Goal: Information Seeking & Learning: Learn about a topic

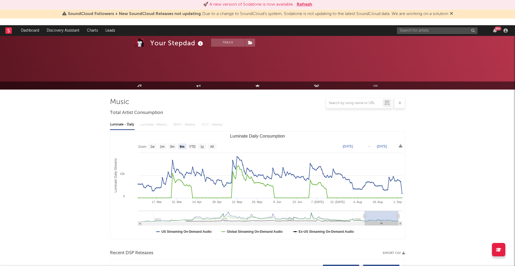
select select "6m"
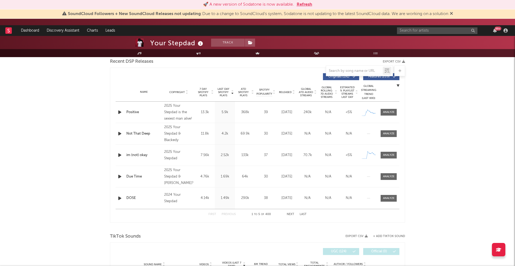
click at [124, 114] on div at bounding box center [120, 112] width 9 height 7
click at [120, 114] on icon "button" at bounding box center [120, 112] width 6 height 7
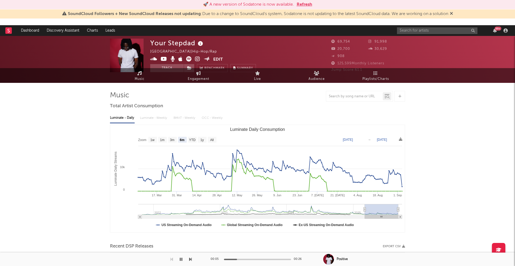
scroll to position [0, 0]
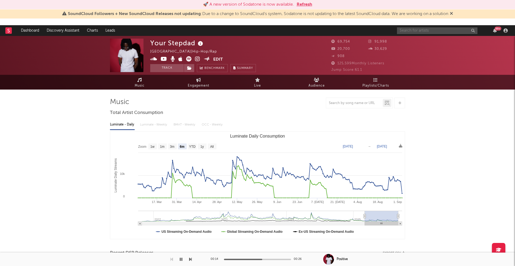
click at [421, 28] on input "text" at bounding box center [437, 30] width 80 height 7
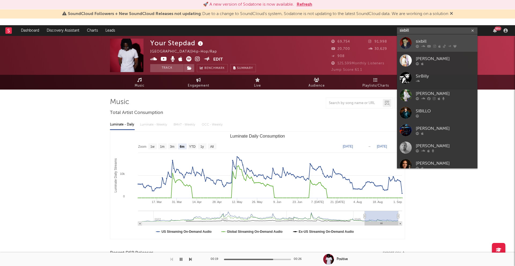
type input "sixbill"
click at [436, 42] on div "sixbill" at bounding box center [445, 41] width 59 height 6
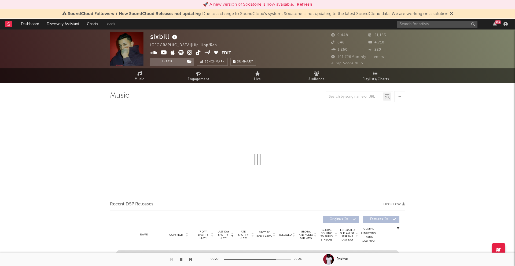
select select "6m"
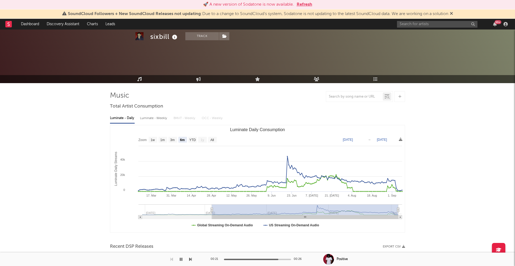
scroll to position [180, 0]
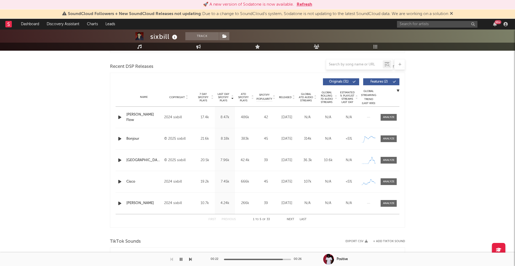
click at [119, 117] on icon "button" at bounding box center [120, 117] width 6 height 7
click at [119, 138] on icon "button" at bounding box center [120, 138] width 6 height 7
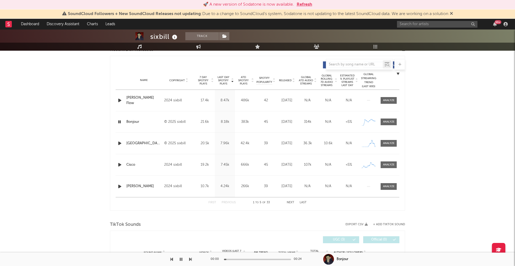
scroll to position [198, 0]
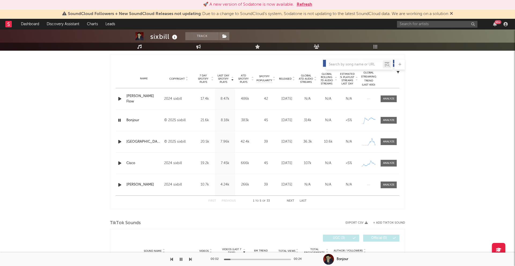
click at [120, 141] on icon "button" at bounding box center [120, 141] width 6 height 7
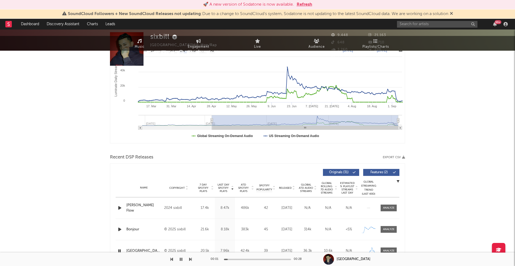
scroll to position [0, 0]
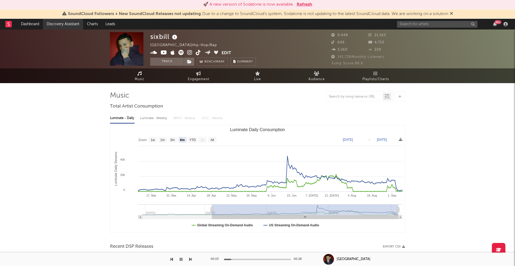
click at [56, 26] on link "Discovery Assistant" at bounding box center [63, 24] width 40 height 11
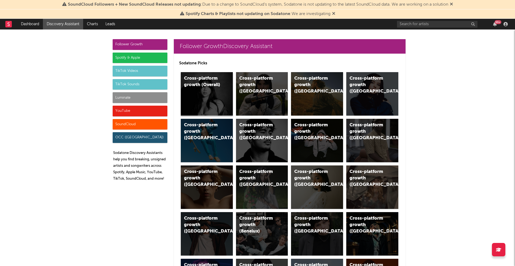
click at [208, 90] on div "Cross-platform growth (Overall)" at bounding box center [207, 93] width 52 height 43
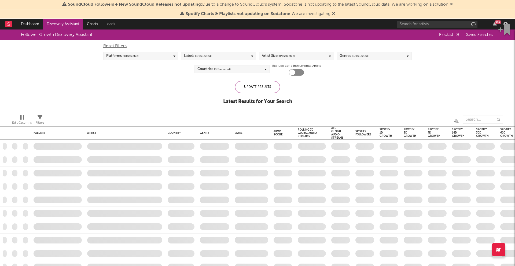
checkbox input "true"
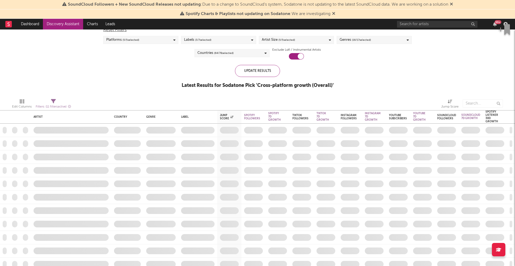
click at [263, 41] on div "Artist Size ( 5 / 5 selected)" at bounding box center [278, 40] width 33 height 6
click at [276, 40] on div "Artist Size ( 5 / 5 selected)" at bounding box center [278, 40] width 33 height 6
click at [357, 36] on div "Genres ( 16 / 17 selected)" at bounding box center [374, 40] width 75 height 8
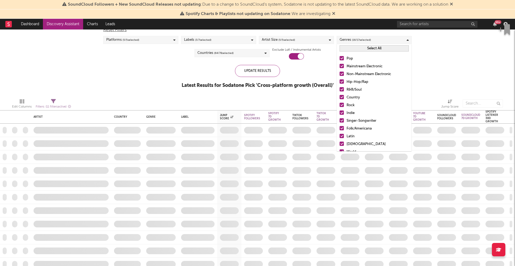
click at [359, 50] on button "Select All" at bounding box center [374, 48] width 69 height 6
click at [359, 50] on button "Deselect All" at bounding box center [374, 48] width 69 height 6
click at [355, 82] on div "Hip-Hop/Rap" at bounding box center [378, 82] width 62 height 6
click at [340, 82] on input "Hip-Hop/Rap" at bounding box center [340, 82] width 0 height 6
click at [364, 72] on div "Non-Mainstream Electronic" at bounding box center [378, 74] width 62 height 6
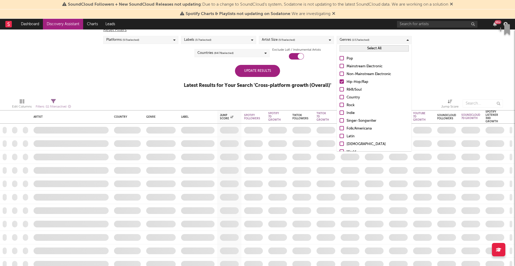
click at [340, 72] on input "Non-Mainstream Electronic" at bounding box center [340, 74] width 0 height 6
click at [359, 64] on div "Mainstream Electronic" at bounding box center [378, 66] width 62 height 6
click at [340, 64] on input "Mainstream Electronic" at bounding box center [340, 66] width 0 height 6
click at [351, 112] on div "Indie" at bounding box center [378, 113] width 62 height 6
click at [340, 112] on input "Indie" at bounding box center [340, 113] width 0 height 6
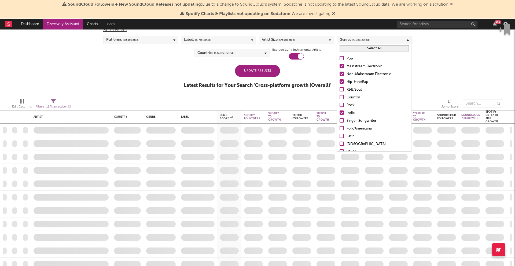
scroll to position [3, 0]
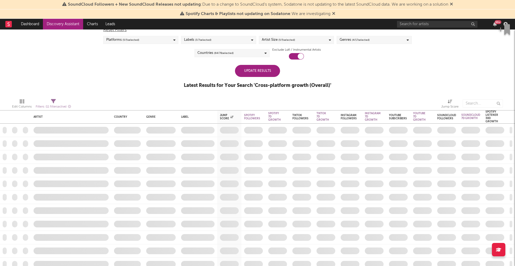
click at [311, 95] on div "Edit Columns Filters ( 11 filters active) Jump Score" at bounding box center [257, 102] width 515 height 16
click at [257, 69] on div "Update Results" at bounding box center [257, 71] width 45 height 12
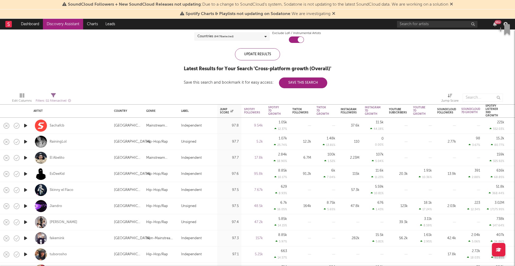
click at [27, 142] on icon "button" at bounding box center [26, 141] width 6 height 7
click at [28, 174] on icon "button" at bounding box center [26, 174] width 6 height 7
click at [28, 206] on icon "button" at bounding box center [26, 206] width 6 height 7
click at [29, 221] on div at bounding box center [25, 222] width 11 height 16
select select "1w"
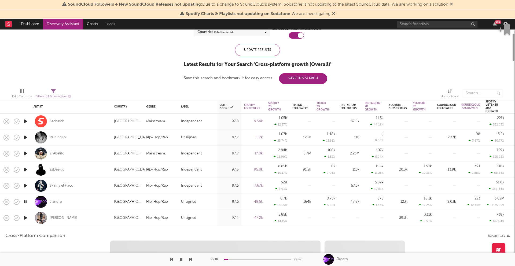
select select "1w"
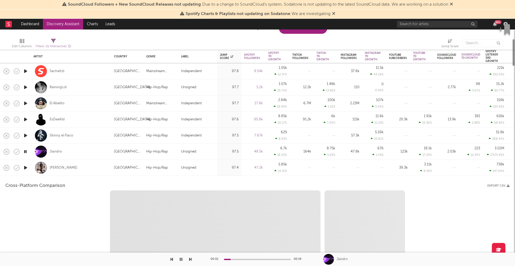
select select "1m"
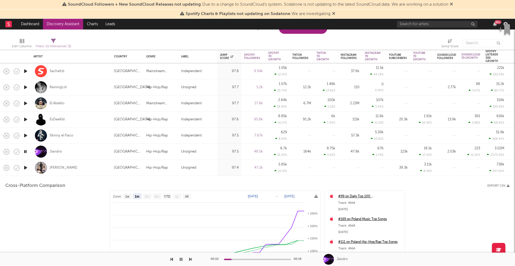
click at [38, 173] on div at bounding box center [41, 168] width 12 height 12
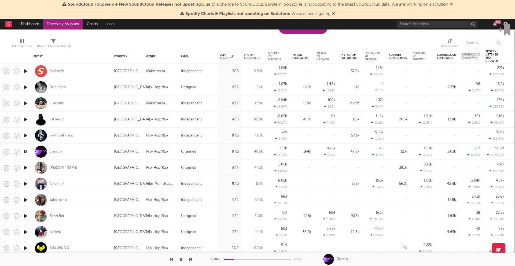
click at [26, 187] on icon "button" at bounding box center [26, 184] width 6 height 7
click at [30, 198] on div at bounding box center [25, 200] width 11 height 16
select select "1w"
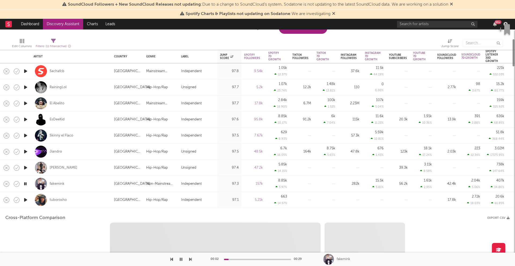
select select "1w"
click at [35, 201] on div at bounding box center [41, 200] width 12 height 12
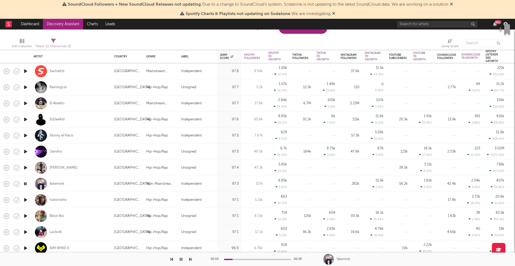
click at [27, 217] on icon "button" at bounding box center [26, 216] width 6 height 7
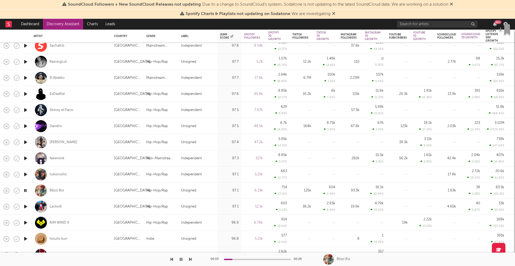
click at [25, 205] on icon "button" at bounding box center [26, 206] width 6 height 7
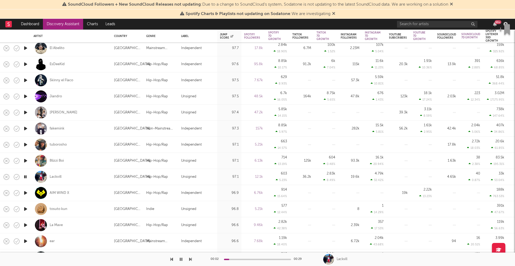
click at [26, 176] on icon "button" at bounding box center [25, 177] width 5 height 7
click at [26, 195] on icon "button" at bounding box center [26, 193] width 6 height 7
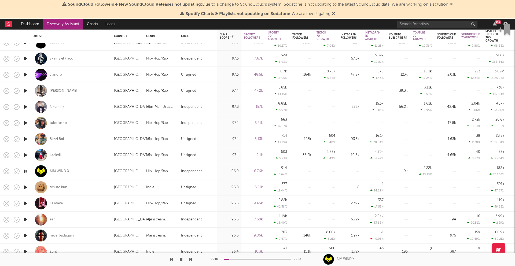
click at [27, 186] on icon "button" at bounding box center [26, 187] width 6 height 7
click at [25, 202] on icon "button" at bounding box center [26, 203] width 6 height 7
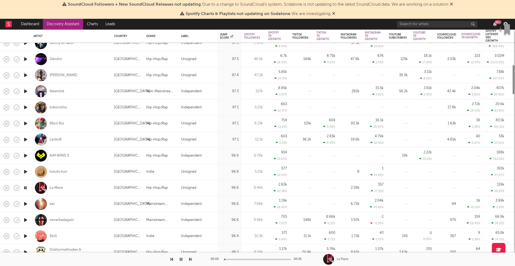
click at [23, 204] on icon "button" at bounding box center [26, 204] width 6 height 7
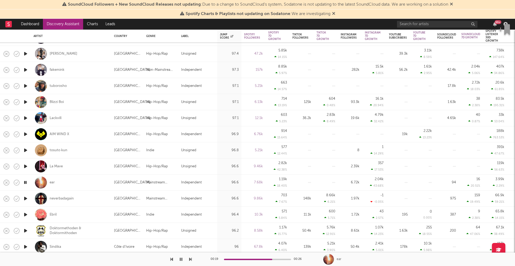
click at [100, 181] on div "ear" at bounding box center [71, 183] width 75 height 16
select select "1w"
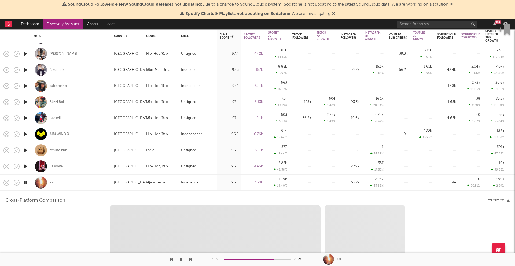
click at [100, 181] on div "ear" at bounding box center [71, 183] width 75 height 16
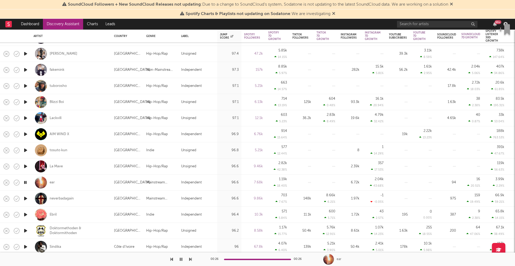
click at [90, 181] on div "ear" at bounding box center [71, 183] width 75 height 16
select select "1m"
select select "1w"
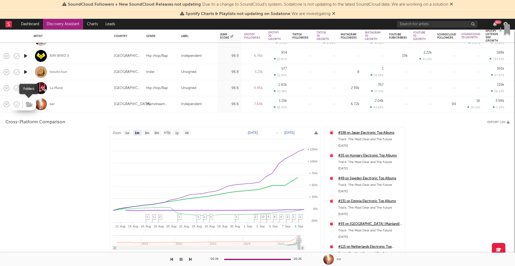
click at [26, 105] on icon "button" at bounding box center [29, 105] width 7 height 6
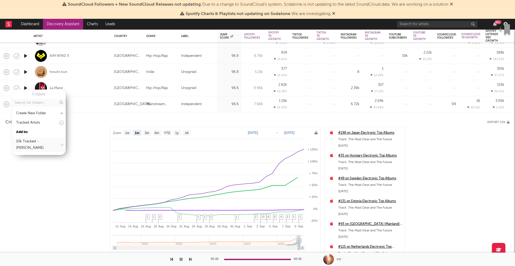
click at [35, 142] on div "10k Tracked - [PERSON_NAME]" at bounding box center [37, 144] width 43 height 13
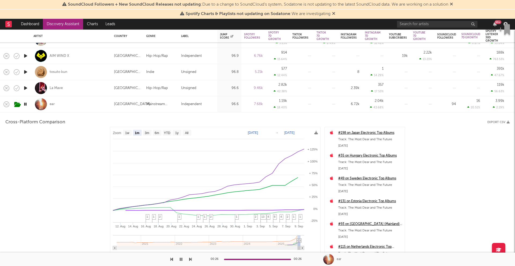
click at [26, 92] on div at bounding box center [25, 88] width 11 height 16
select select "1m"
select select "1w"
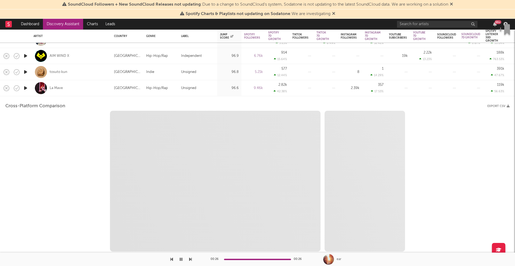
click at [28, 88] on icon "button" at bounding box center [26, 88] width 6 height 7
select select "6m"
select select "1m"
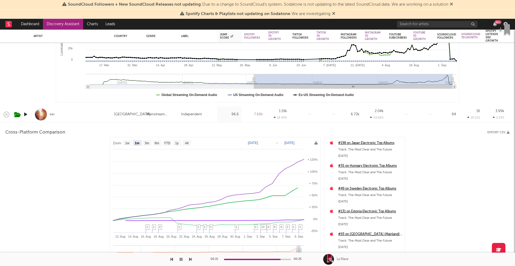
click at [90, 117] on div "ear" at bounding box center [71, 114] width 75 height 16
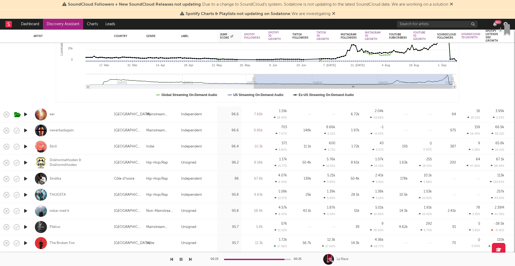
click at [26, 130] on icon "button" at bounding box center [26, 130] width 6 height 7
click at [25, 146] on icon "button" at bounding box center [26, 146] width 6 height 7
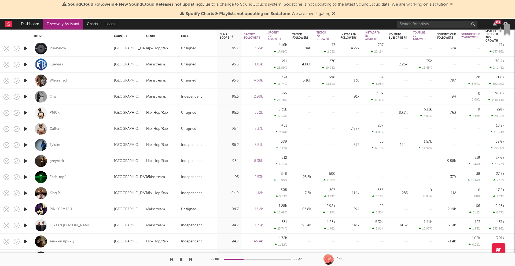
click at [24, 144] on icon "button" at bounding box center [26, 145] width 6 height 7
click at [28, 224] on icon "button" at bounding box center [26, 225] width 6 height 7
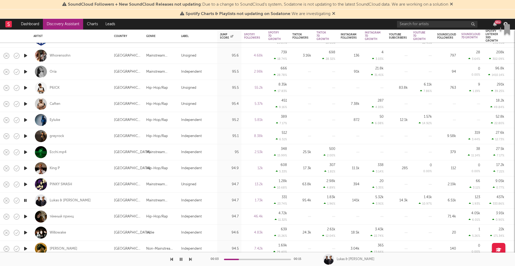
click at [25, 231] on icon "button" at bounding box center [26, 232] width 6 height 7
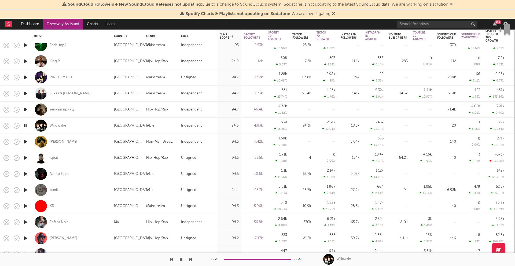
click at [25, 189] on icon "button" at bounding box center [26, 190] width 6 height 7
click at [25, 189] on icon "button" at bounding box center [25, 190] width 5 height 7
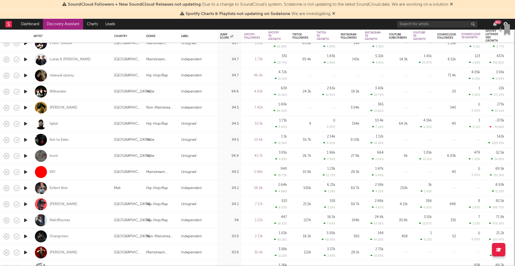
click at [26, 219] on icon "button" at bounding box center [26, 220] width 6 height 7
click at [26, 219] on icon "button" at bounding box center [25, 220] width 5 height 7
click at [26, 235] on icon "button" at bounding box center [26, 236] width 6 height 7
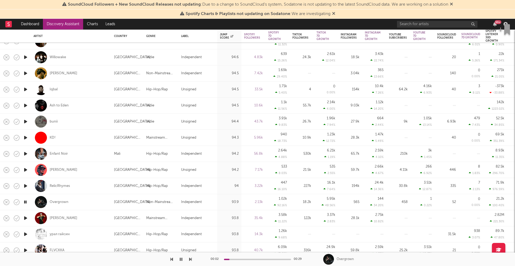
click at [26, 201] on icon "button" at bounding box center [25, 202] width 5 height 7
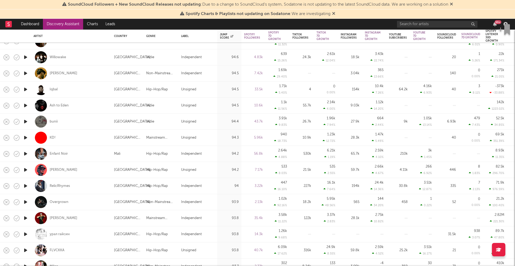
click at [24, 216] on icon "button" at bounding box center [26, 218] width 6 height 7
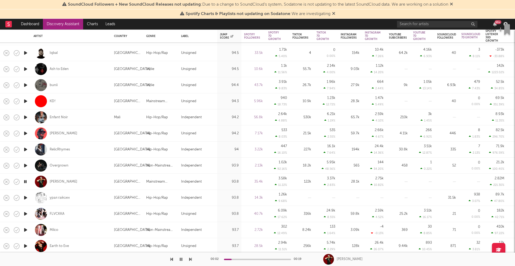
click at [26, 182] on icon "button" at bounding box center [25, 181] width 5 height 7
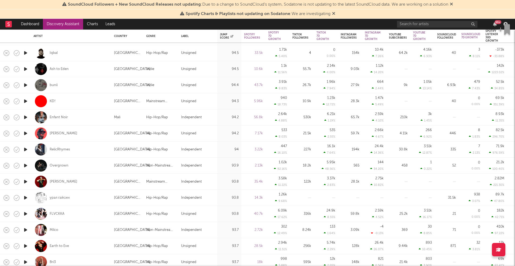
click at [26, 196] on icon "button" at bounding box center [26, 197] width 6 height 7
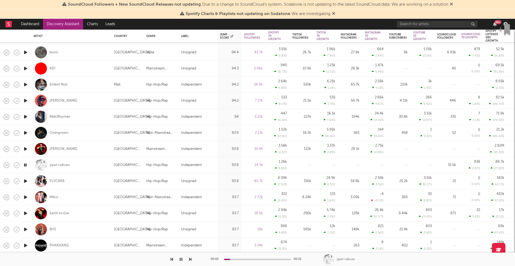
click at [24, 182] on icon "button" at bounding box center [26, 181] width 6 height 7
click at [24, 197] on icon "button" at bounding box center [26, 197] width 6 height 7
click at [25, 212] on icon "button" at bounding box center [26, 213] width 6 height 7
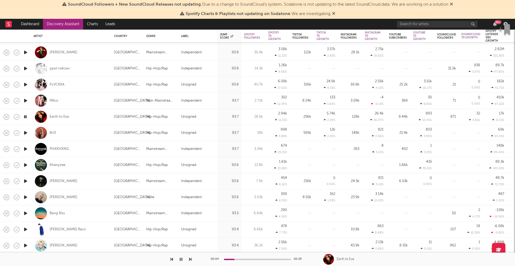
click at [25, 247] on icon "button" at bounding box center [26, 245] width 6 height 7
click at [26, 196] on icon "button" at bounding box center [26, 197] width 6 height 7
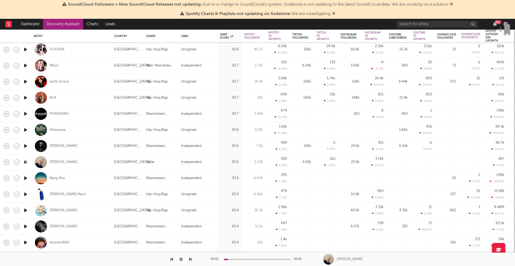
click at [26, 243] on icon "button" at bounding box center [26, 242] width 6 height 7
click at [27, 227] on icon "button" at bounding box center [26, 226] width 6 height 7
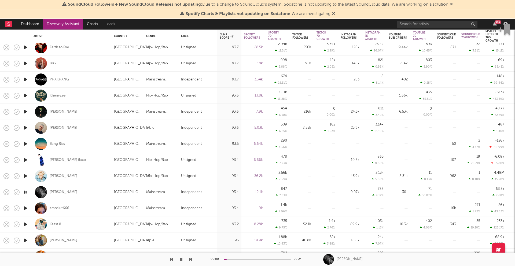
click at [26, 219] on div at bounding box center [25, 224] width 11 height 16
select select "1w"
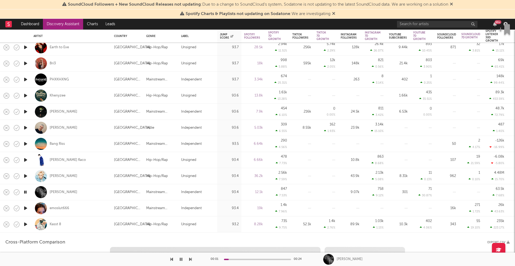
click at [27, 226] on icon "button" at bounding box center [26, 224] width 6 height 7
click at [74, 226] on div "Kasst 8" at bounding box center [71, 224] width 75 height 16
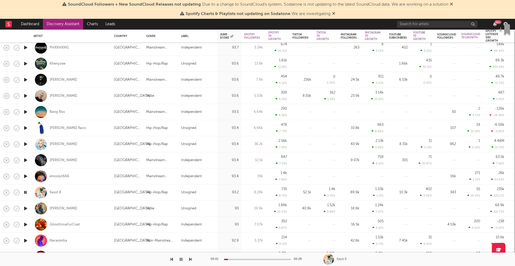
click at [24, 207] on icon "button" at bounding box center [26, 208] width 6 height 7
click at [24, 225] on icon "button" at bounding box center [26, 224] width 6 height 7
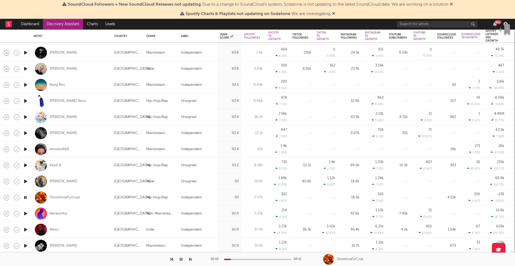
click at [93, 197] on div "GhostInnaFurCoat" at bounding box center [71, 198] width 75 height 16
select select "1w"
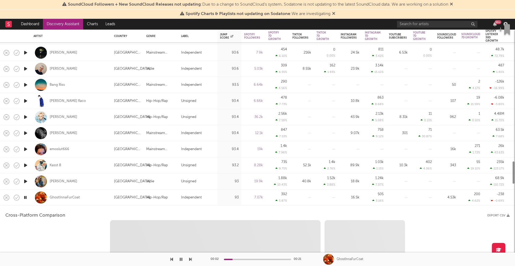
click at [93, 197] on div "GhostInnaFurCoat" at bounding box center [71, 198] width 75 height 16
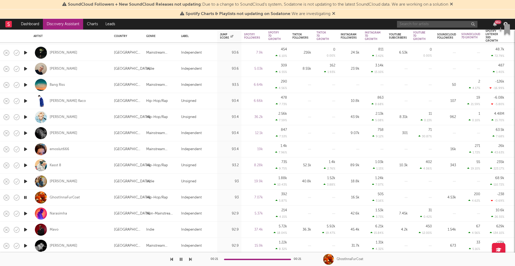
click at [419, 24] on input "text" at bounding box center [437, 24] width 80 height 7
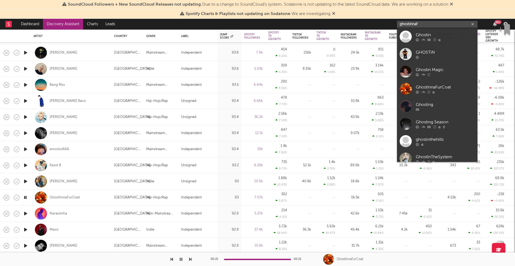
type input "ghostinnafu"
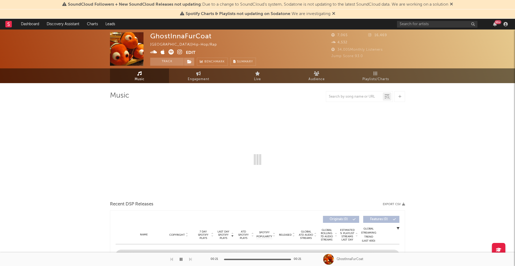
select select "1w"
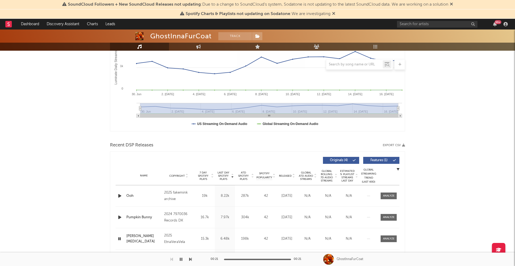
scroll to position [102, 0]
click at [432, 26] on input "text" at bounding box center [437, 24] width 80 height 7
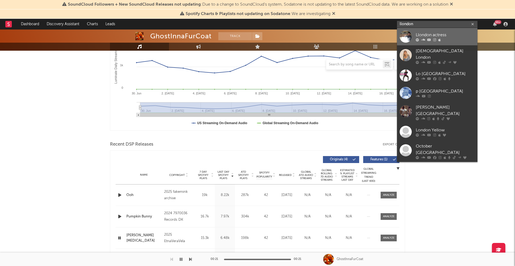
type input "llondon"
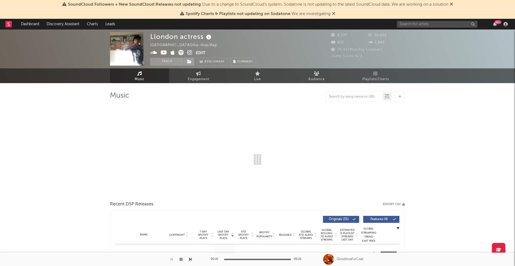
select select "1w"
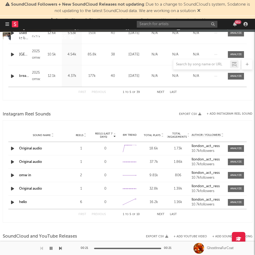
scroll to position [362, 0]
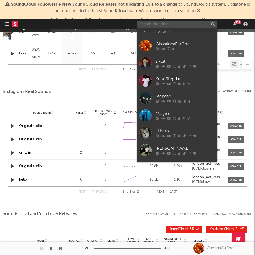
click at [146, 23] on input "text" at bounding box center [177, 24] width 80 height 7
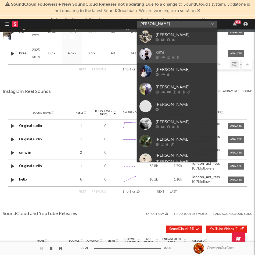
type input "[PERSON_NAME]"
click at [171, 52] on div "kimj" at bounding box center [184, 52] width 59 height 6
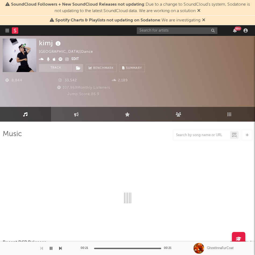
select select "1w"
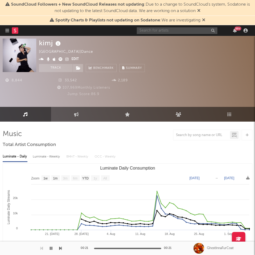
click at [154, 31] on input "text" at bounding box center [177, 30] width 80 height 7
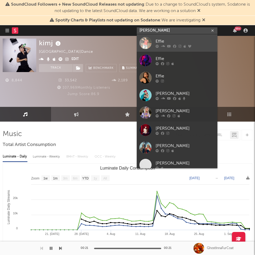
type input "[PERSON_NAME]"
click at [186, 47] on div at bounding box center [184, 46] width 59 height 3
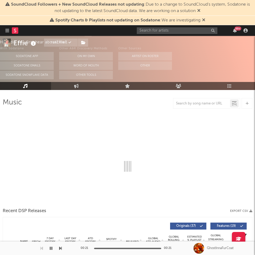
select select "6m"
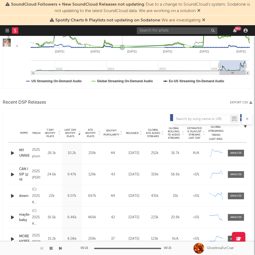
scroll to position [183, 0]
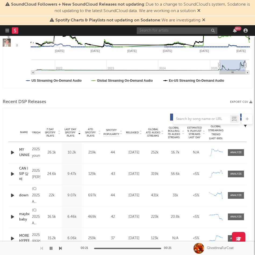
click at [166, 29] on input "text" at bounding box center [177, 30] width 80 height 7
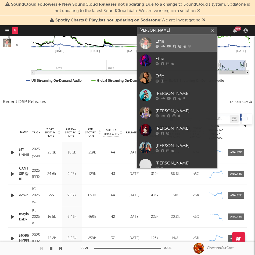
type input "[PERSON_NAME]"
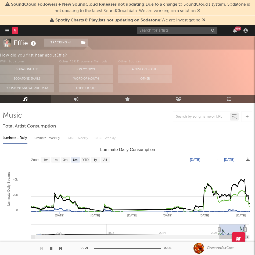
scroll to position [16, 0]
